Goal: Task Accomplishment & Management: Manage account settings

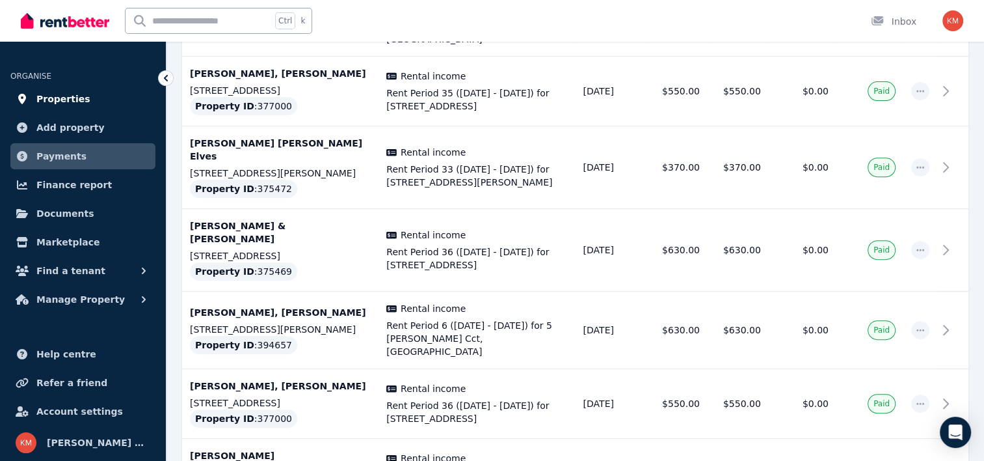
click at [77, 105] on span "Properties" at bounding box center [63, 99] width 54 height 16
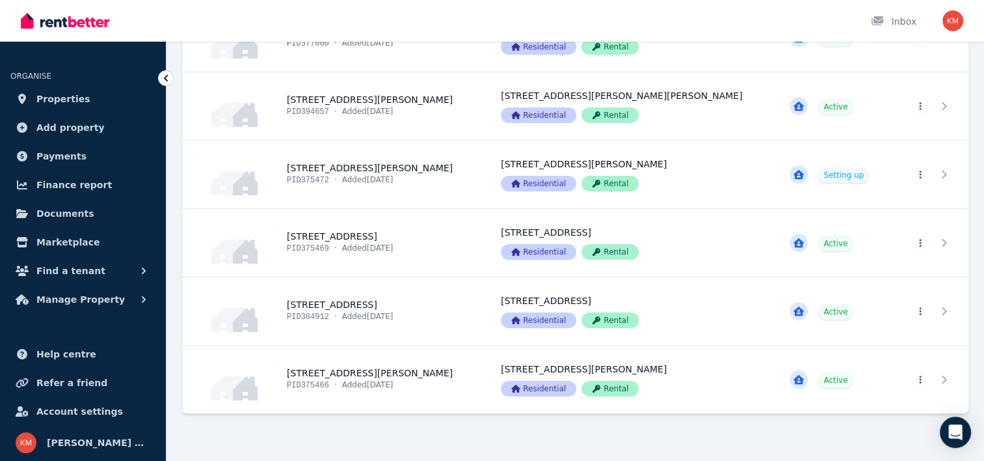
scroll to position [174, 0]
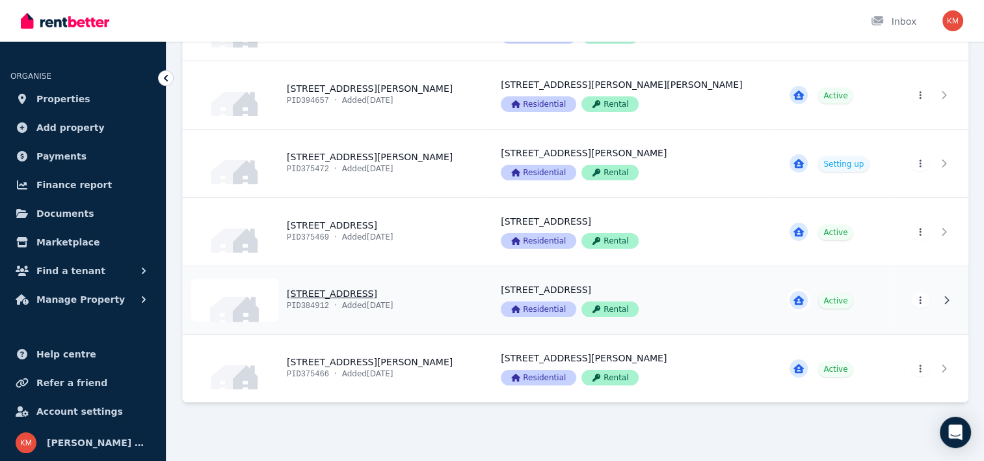
click at [360, 296] on link "View property details" at bounding box center [334, 300] width 303 height 68
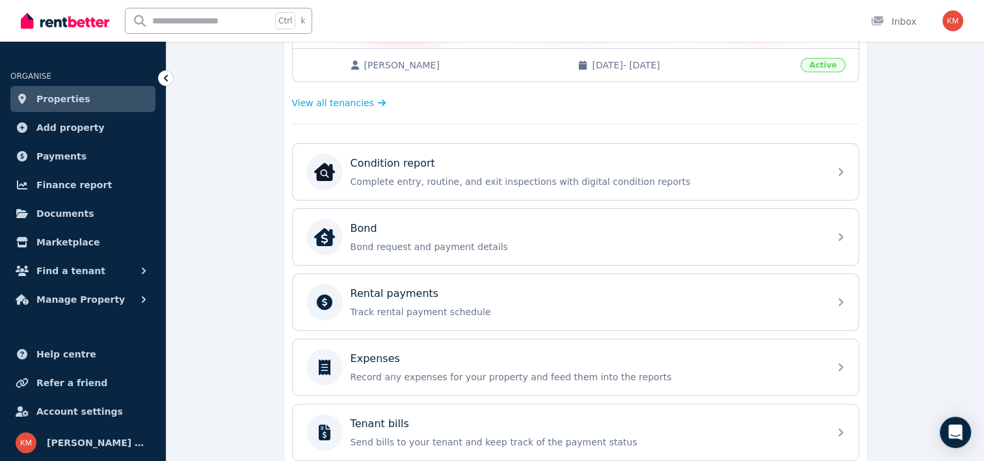
scroll to position [339, 0]
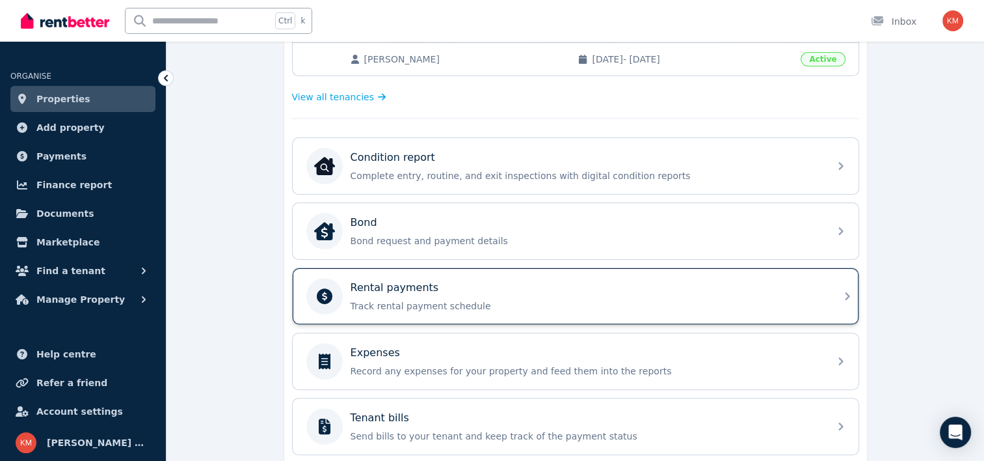
click at [472, 294] on div "Rental payments Track rental payment schedule" at bounding box center [586, 296] width 471 height 33
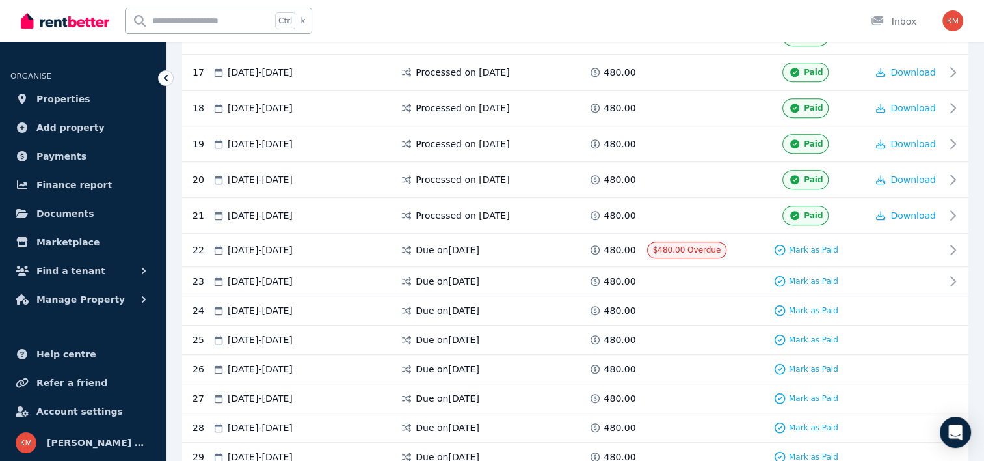
scroll to position [853, 0]
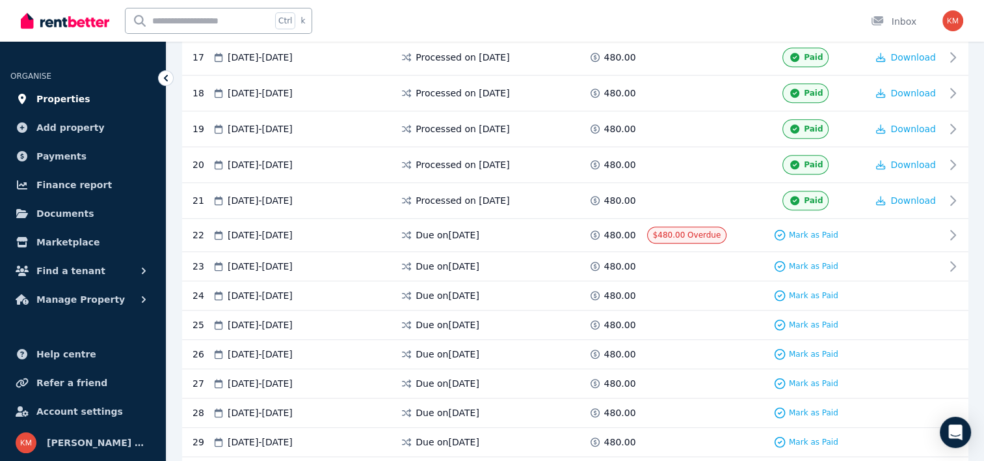
click at [64, 99] on span "Properties" at bounding box center [63, 99] width 54 height 16
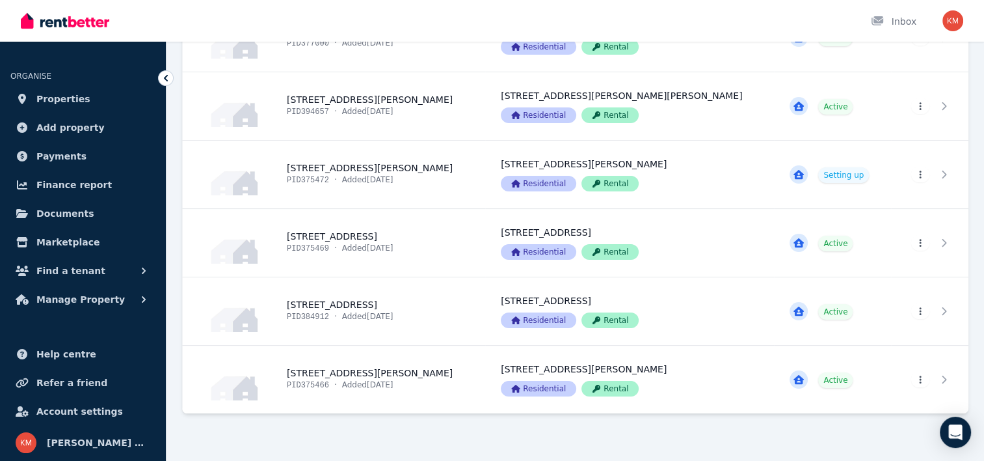
scroll to position [164, 0]
click at [351, 306] on link "View property details" at bounding box center [334, 311] width 303 height 68
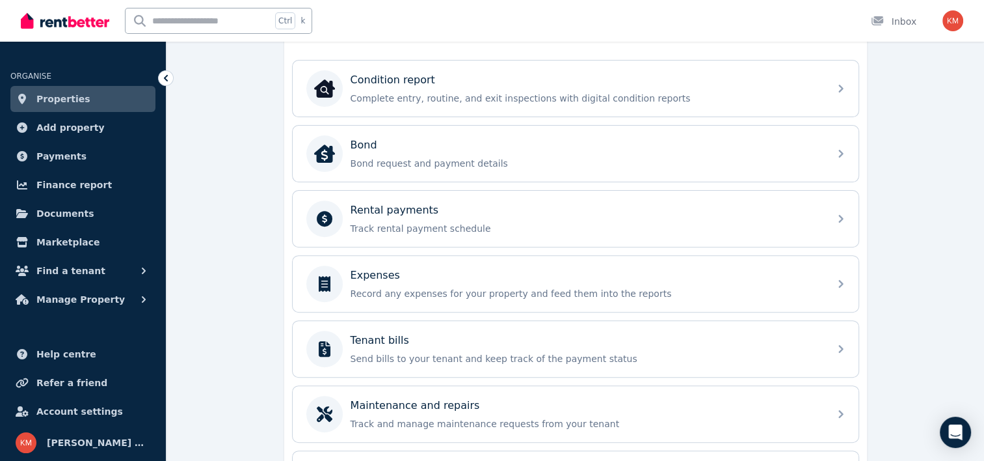
scroll to position [419, 0]
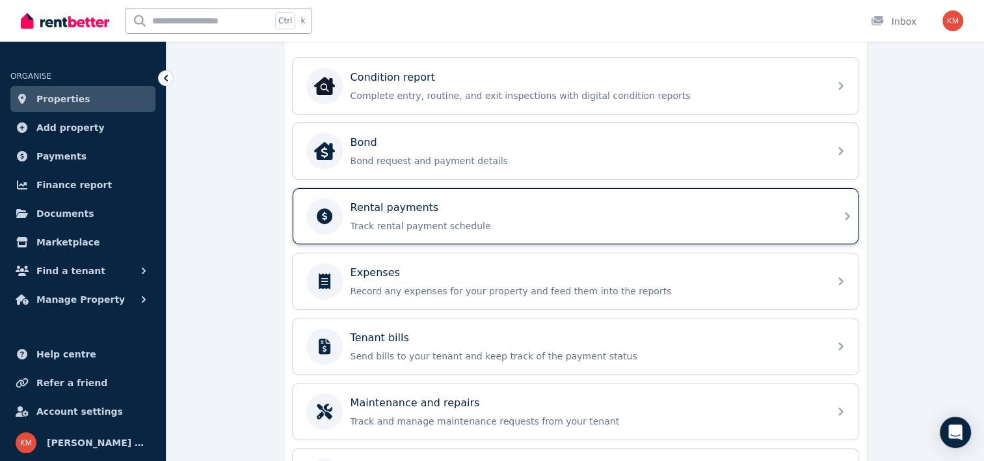
click at [684, 191] on div "Rental payments Track rental payment schedule" at bounding box center [576, 216] width 566 height 56
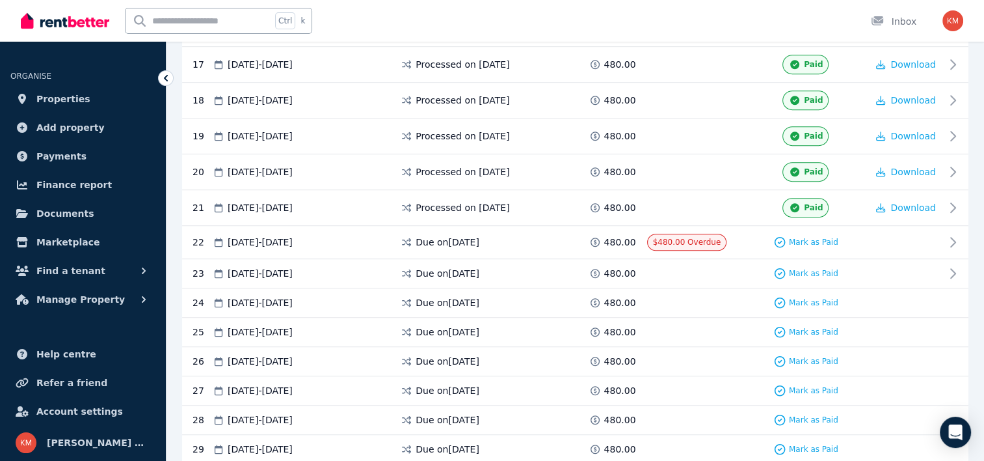
scroll to position [848, 0]
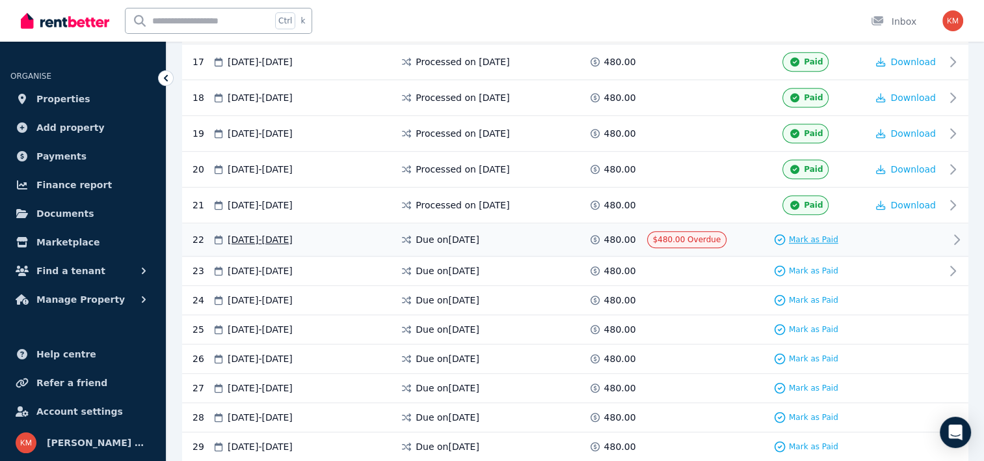
click at [802, 234] on span "Mark as Paid" at bounding box center [813, 239] width 49 height 10
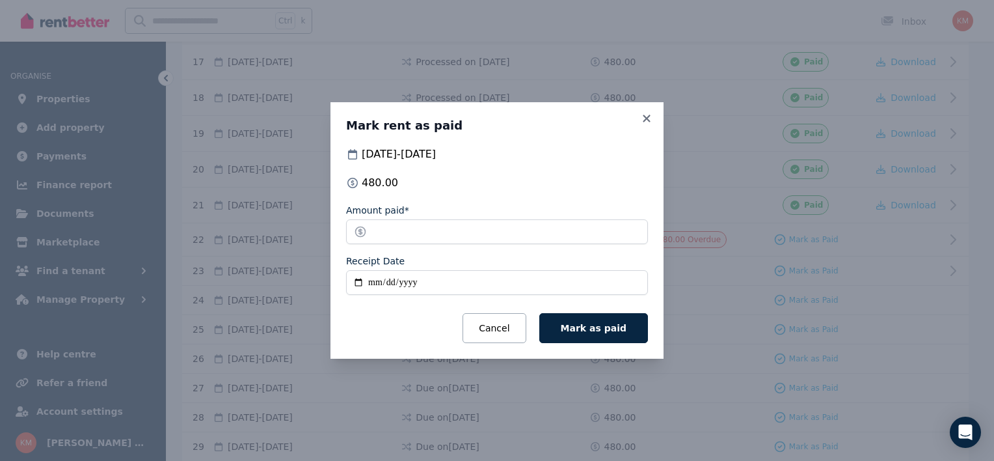
click at [359, 280] on input "Receipt Date" at bounding box center [497, 282] width 302 height 25
type input "**********"
click at [581, 334] on button "Mark as paid" at bounding box center [593, 328] width 109 height 30
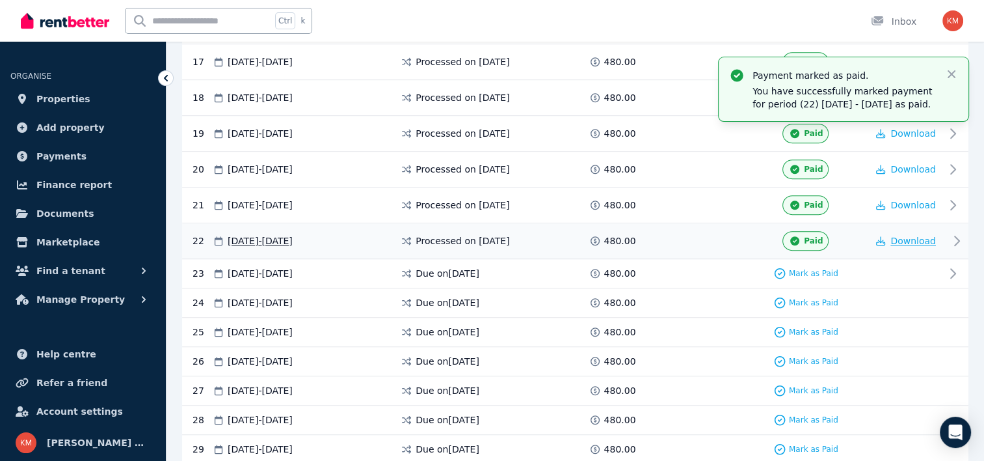
click at [900, 236] on span "Download" at bounding box center [914, 241] width 46 height 10
